Goal: Navigation & Orientation: Find specific page/section

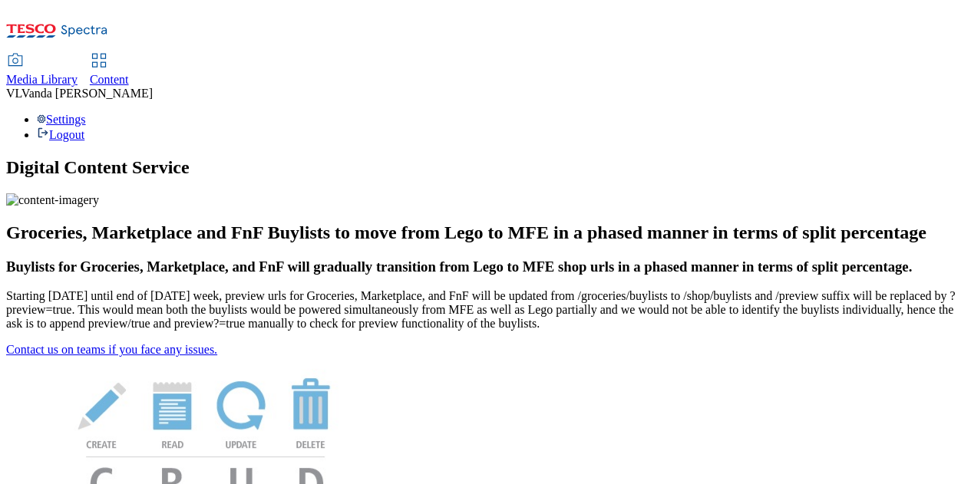
click at [78, 73] on span "Media Library" at bounding box center [41, 79] width 71 height 13
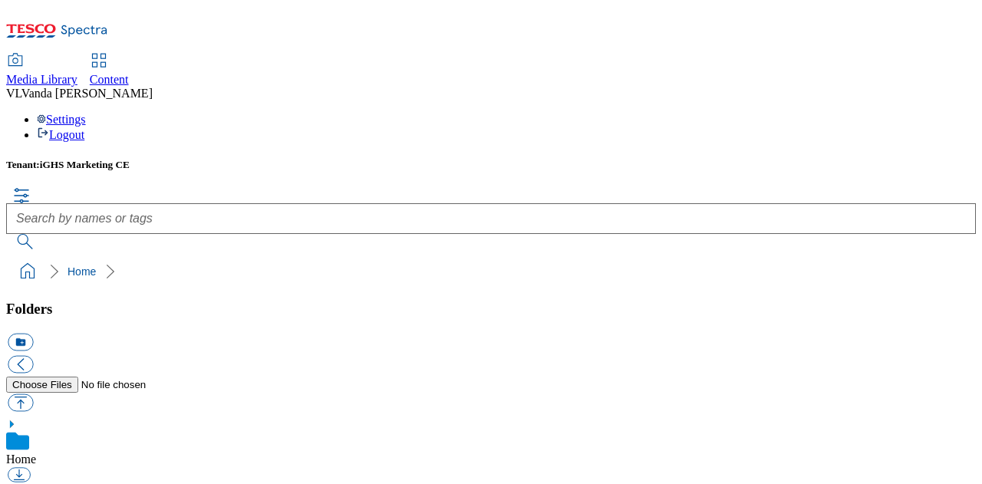
scroll to position [2, 0]
